Goal: Task Accomplishment & Management: Use online tool/utility

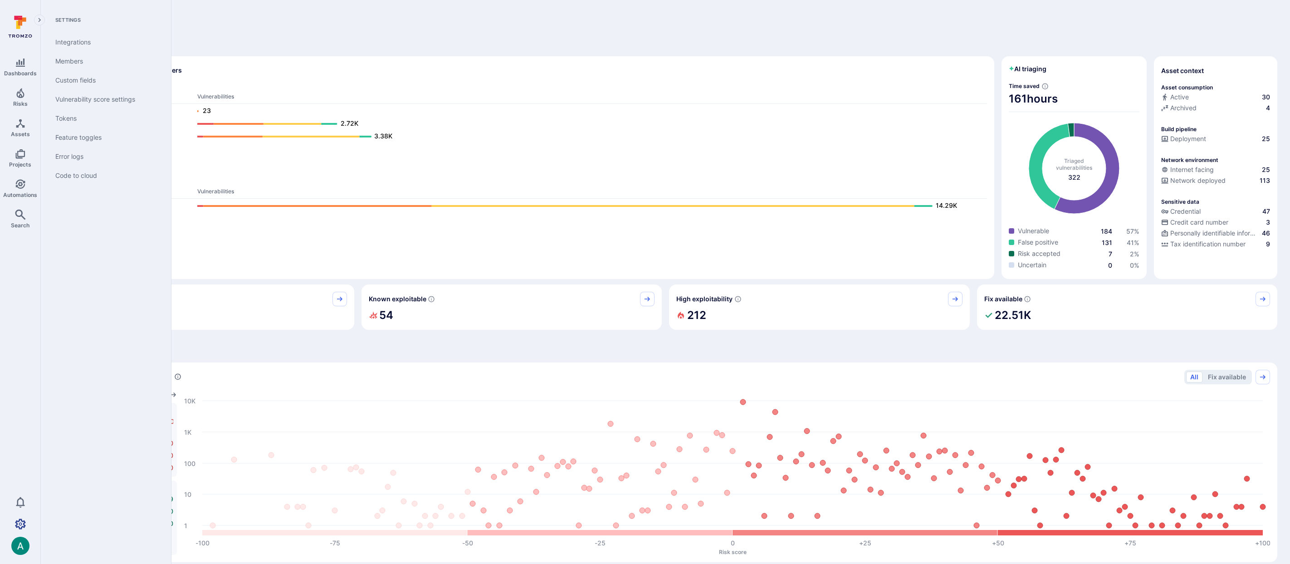
click at [19, 526] on icon "Settings" at bounding box center [20, 524] width 11 height 11
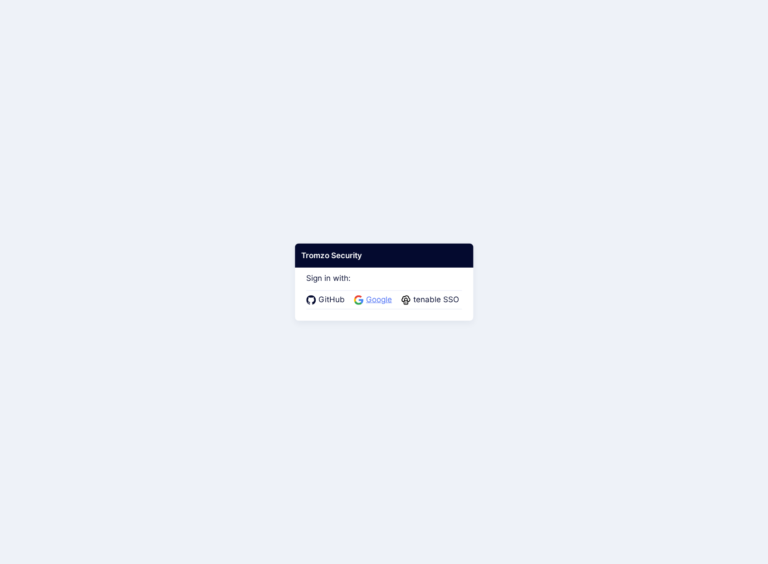
click at [373, 301] on span "Google" at bounding box center [378, 300] width 31 height 12
